Goal: Information Seeking & Learning: Understand process/instructions

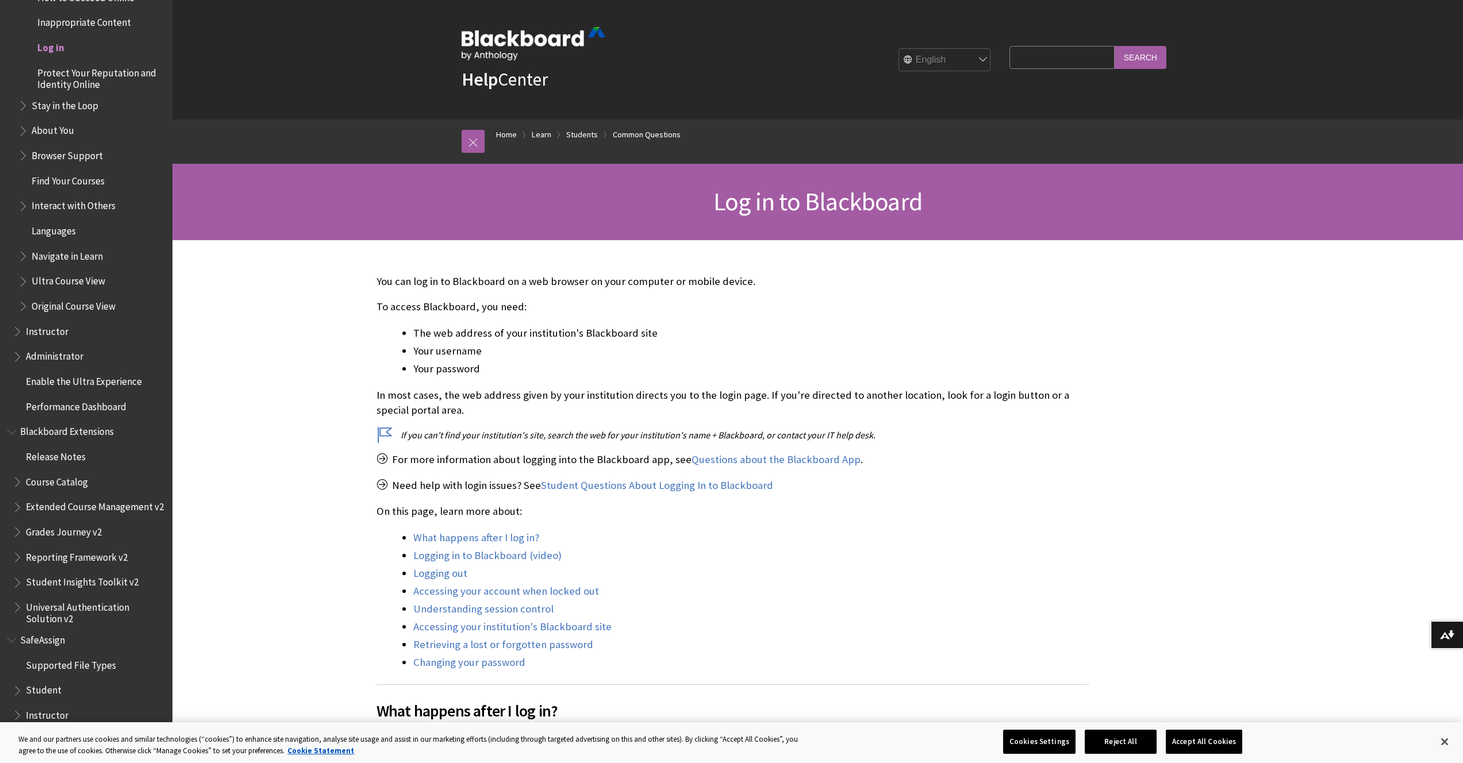
click at [494, 39] on img at bounding box center [534, 43] width 144 height 33
click at [489, 78] on strong "Help" at bounding box center [480, 79] width 36 height 23
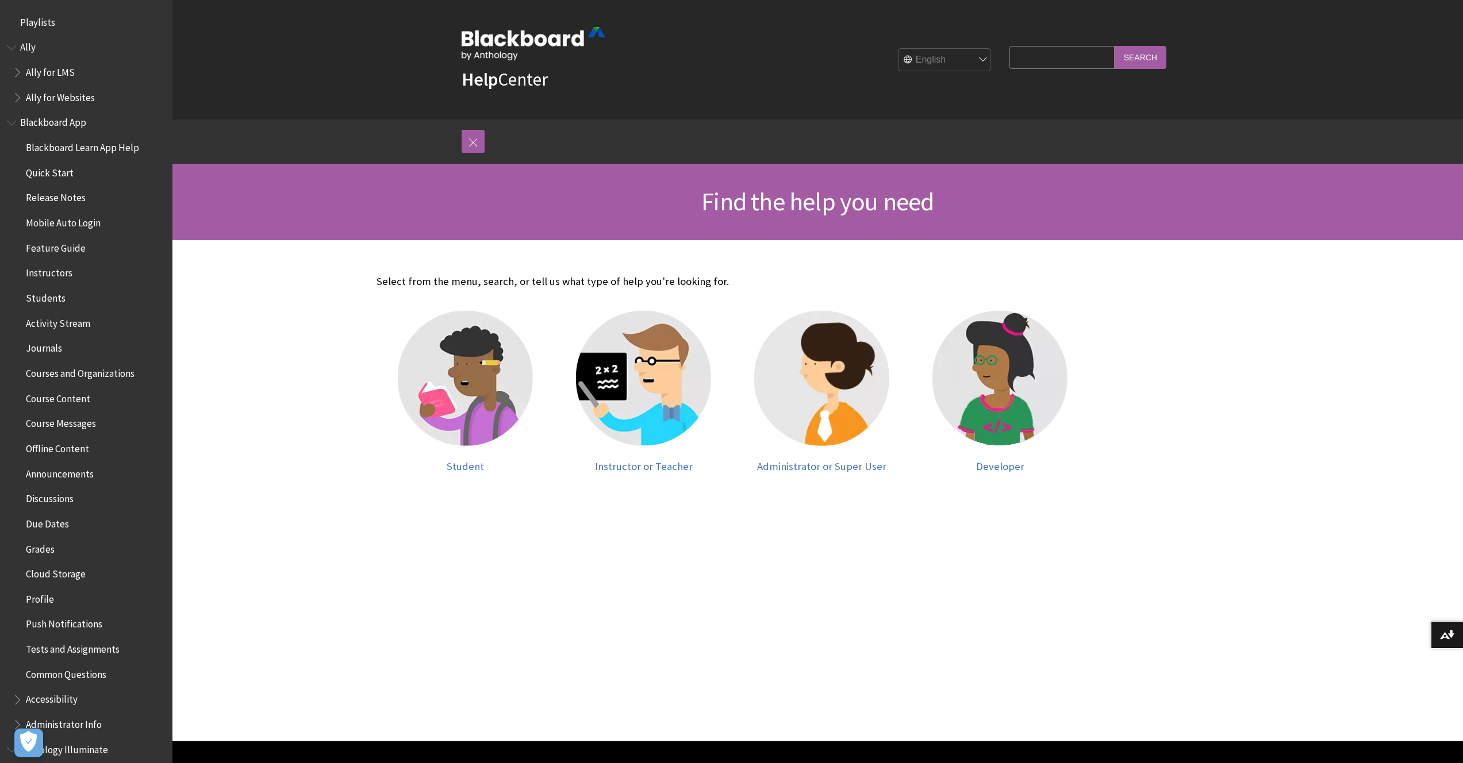
click at [490, 48] on img at bounding box center [534, 43] width 144 height 33
click at [491, 36] on img at bounding box center [534, 43] width 144 height 33
